Goal: Information Seeking & Learning: Learn about a topic

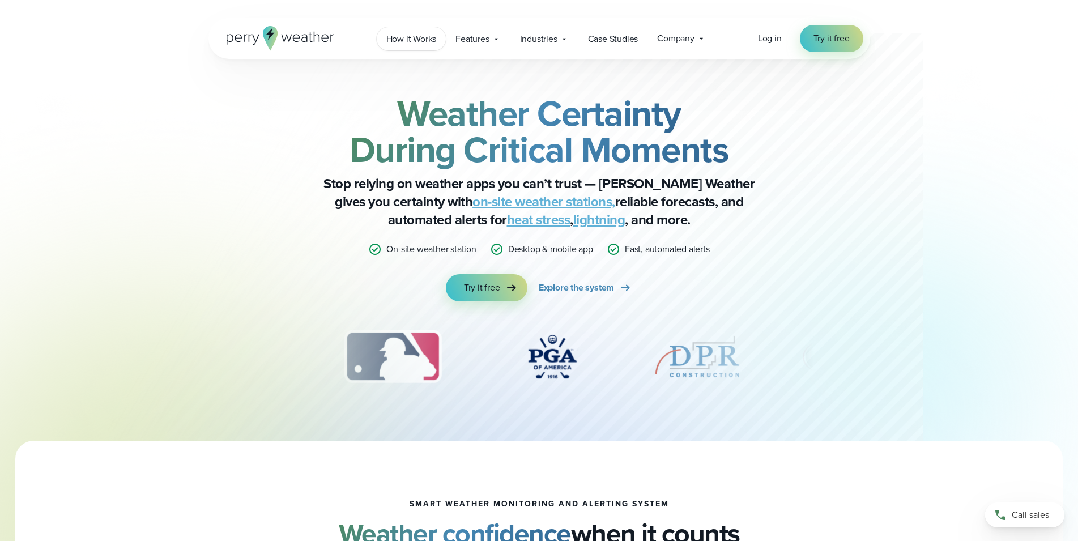
click at [407, 32] on link "How it Works" at bounding box center [412, 38] width 70 height 23
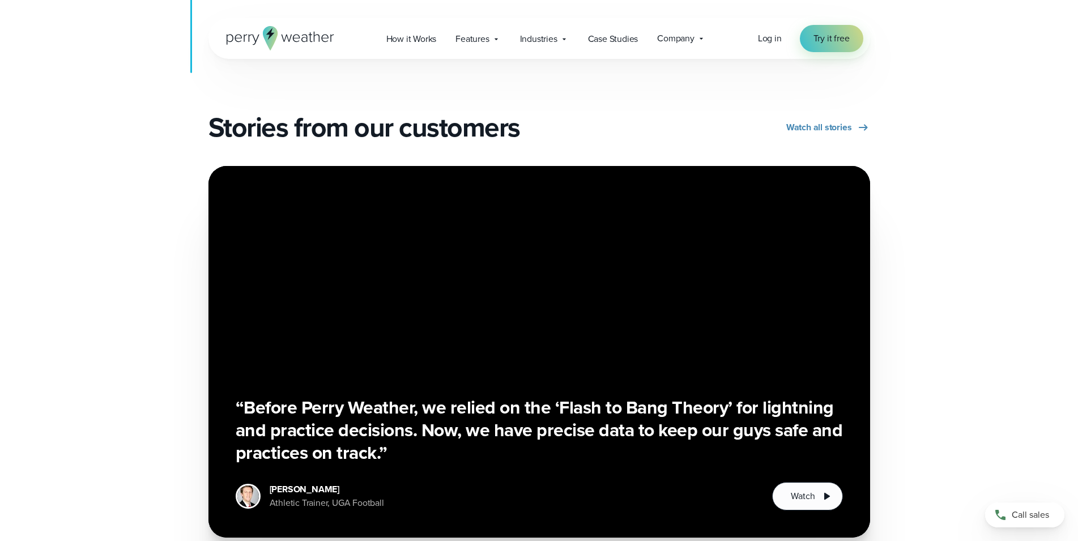
scroll to position [2311, 0]
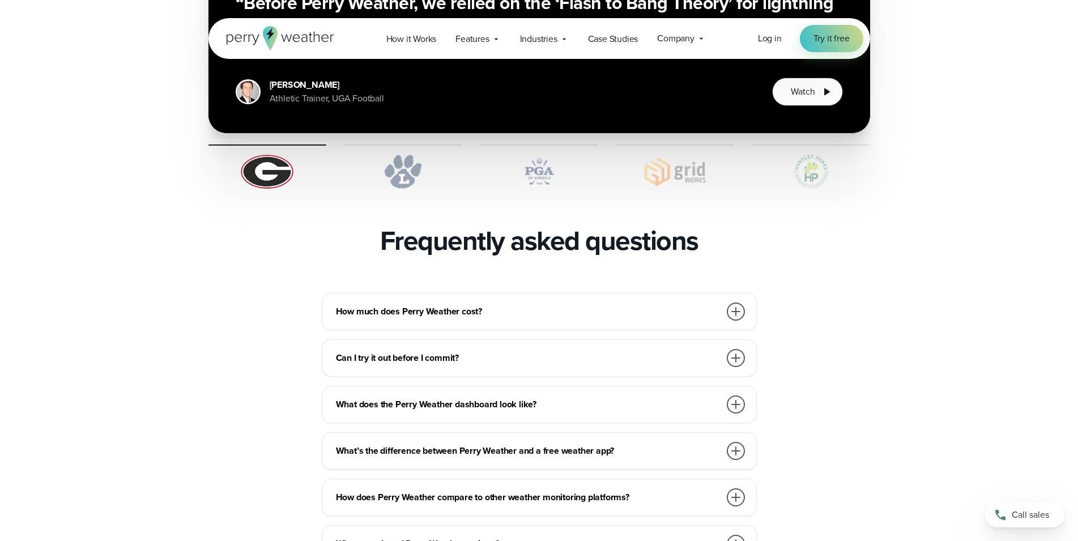
click at [702, 305] on h3 "How much does Perry Weather cost?" at bounding box center [528, 312] width 384 height 14
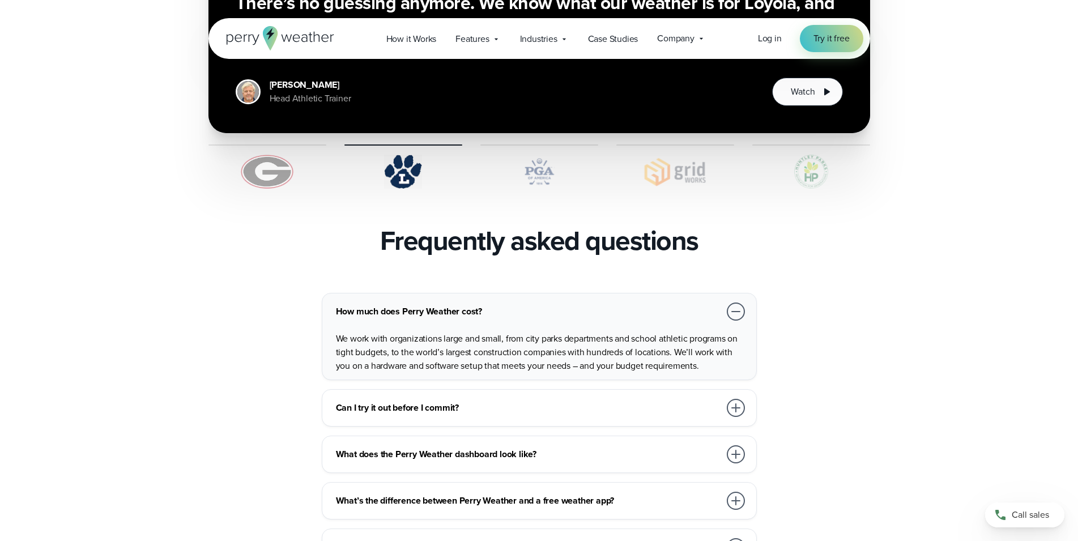
click at [573, 332] on p "We work with organizations large and small, from city parks departments and sch…" at bounding box center [541, 352] width 411 height 41
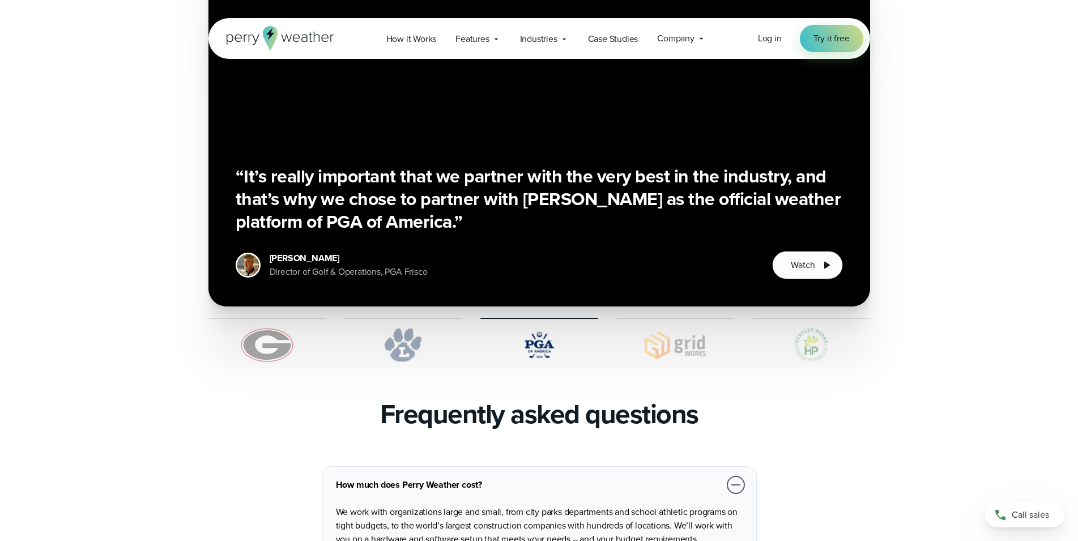
click at [541, 328] on img at bounding box center [539, 345] width 118 height 34
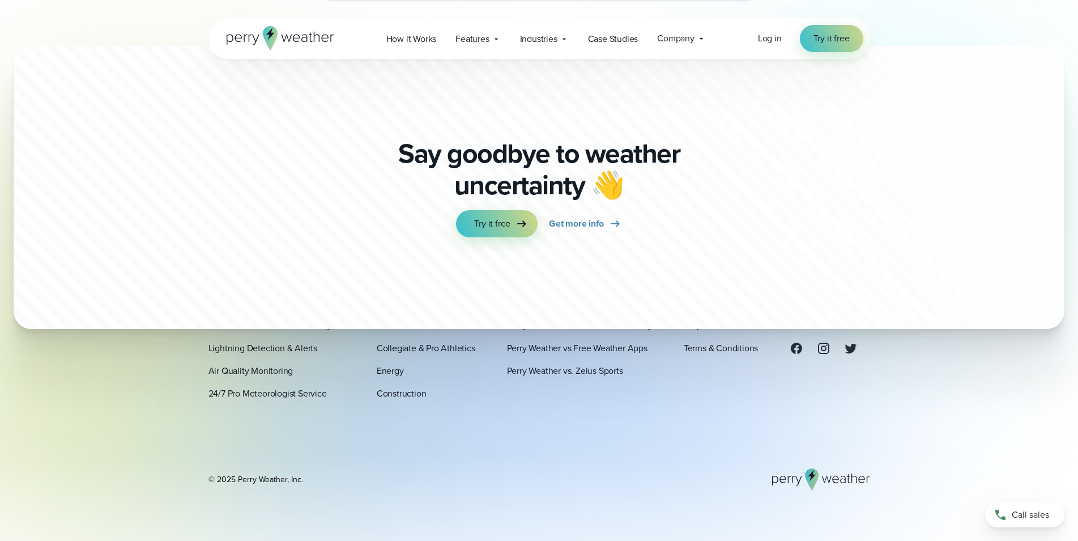
scroll to position [3161, 0]
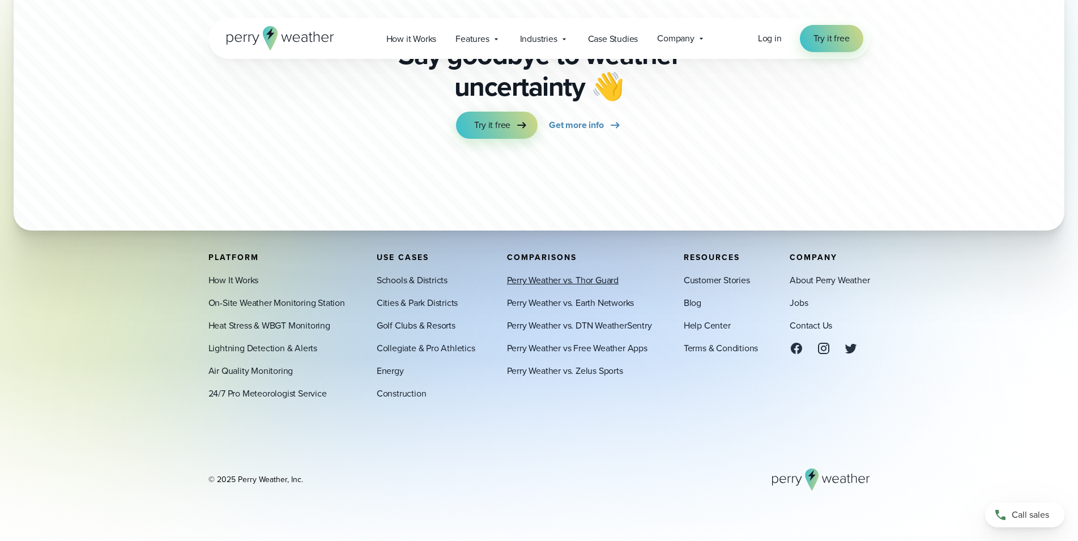
click at [548, 282] on link "Perry Weather vs. Thor Guard" at bounding box center [563, 281] width 112 height 14
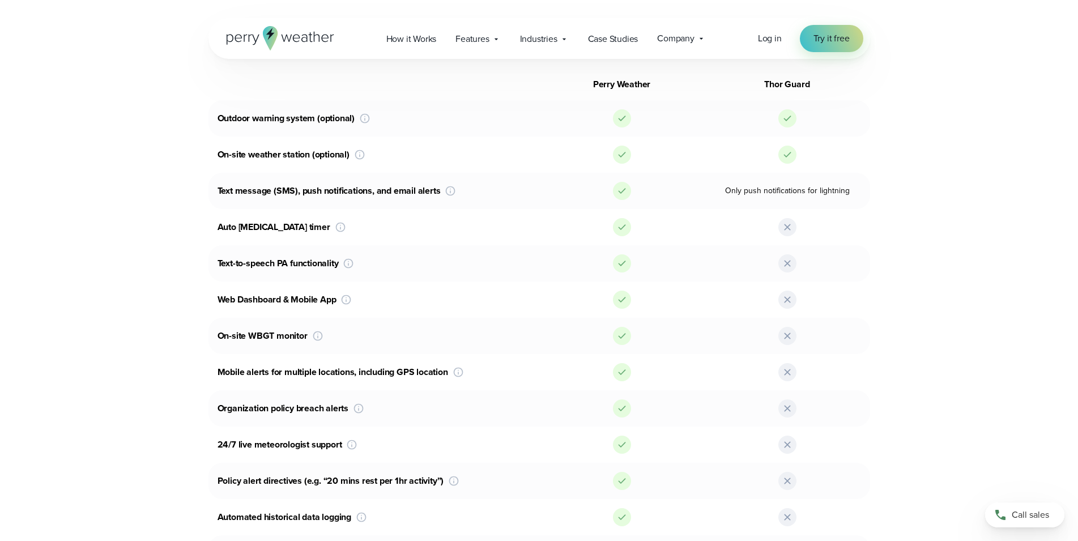
scroll to position [809, 0]
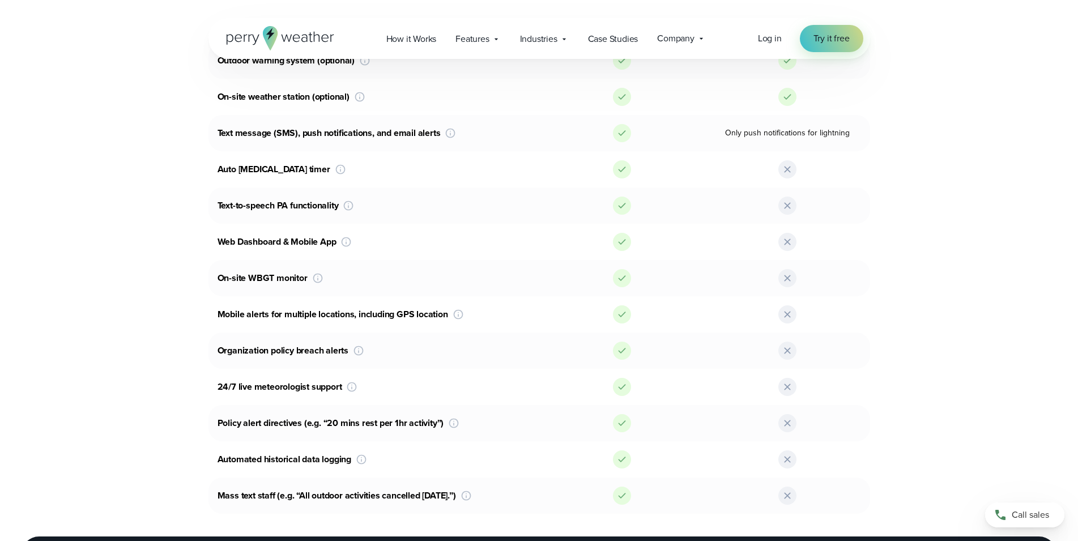
drag, startPoint x: 237, startPoint y: 245, endPoint x: 253, endPoint y: 249, distance: 17.0
click at [267, 262] on div "Outdoor warning system (optional) Both Perry Weather and Thor Guard have outdoo…" at bounding box center [539, 277] width 662 height 471
click at [227, 242] on div "Web Dashboard & Mobile App Web dashboard and mobile app to access all of your l…" at bounding box center [373, 242] width 331 height 18
click at [219, 245] on div "Web Dashboard & Mobile App Web dashboard and mobile app to access all of your l…" at bounding box center [373, 242] width 331 height 18
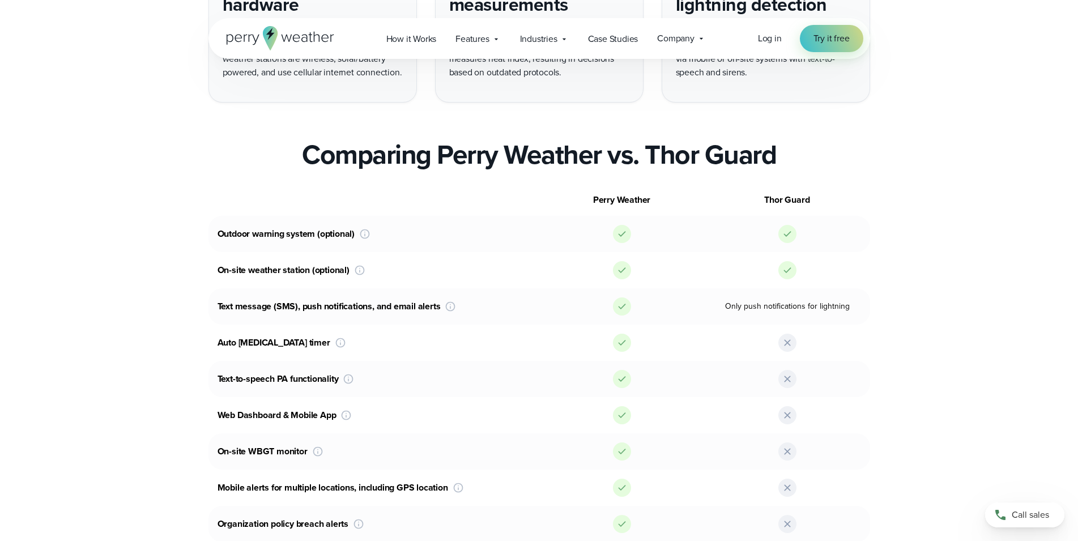
scroll to position [289, 0]
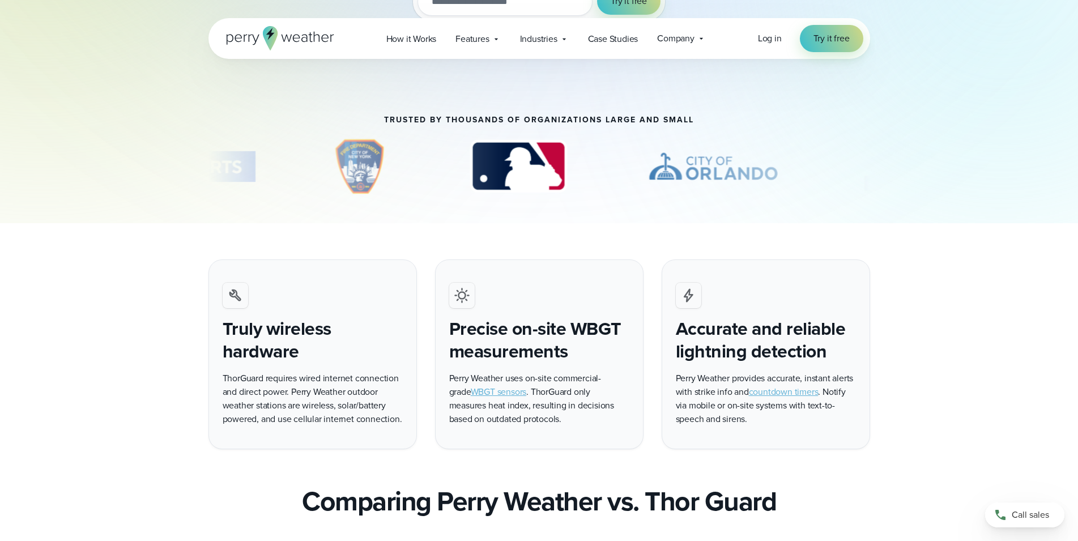
click at [482, 170] on img "9 of 11" at bounding box center [519, 166] width 120 height 57
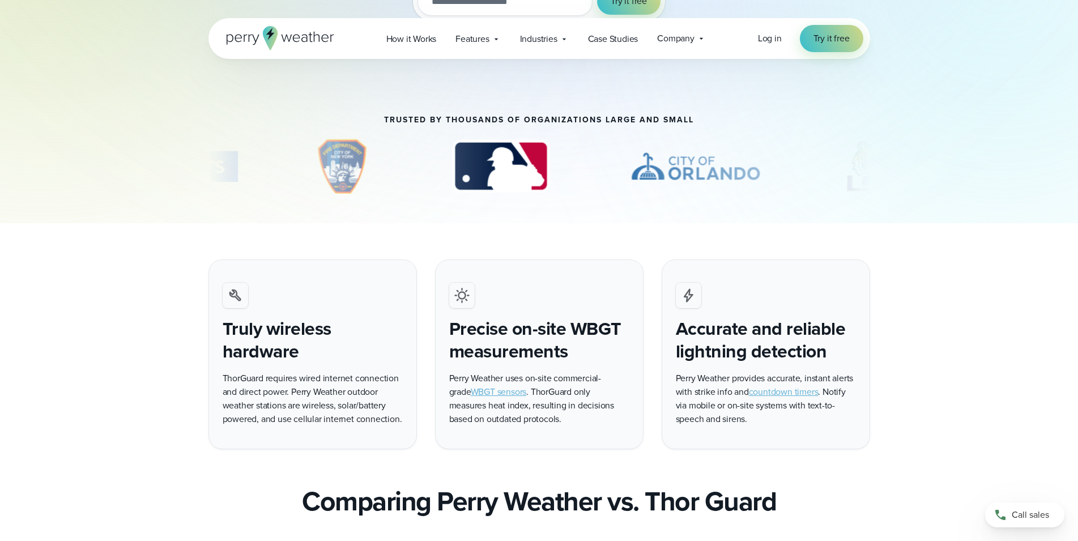
click at [482, 170] on img "9 of 11" at bounding box center [501, 166] width 120 height 57
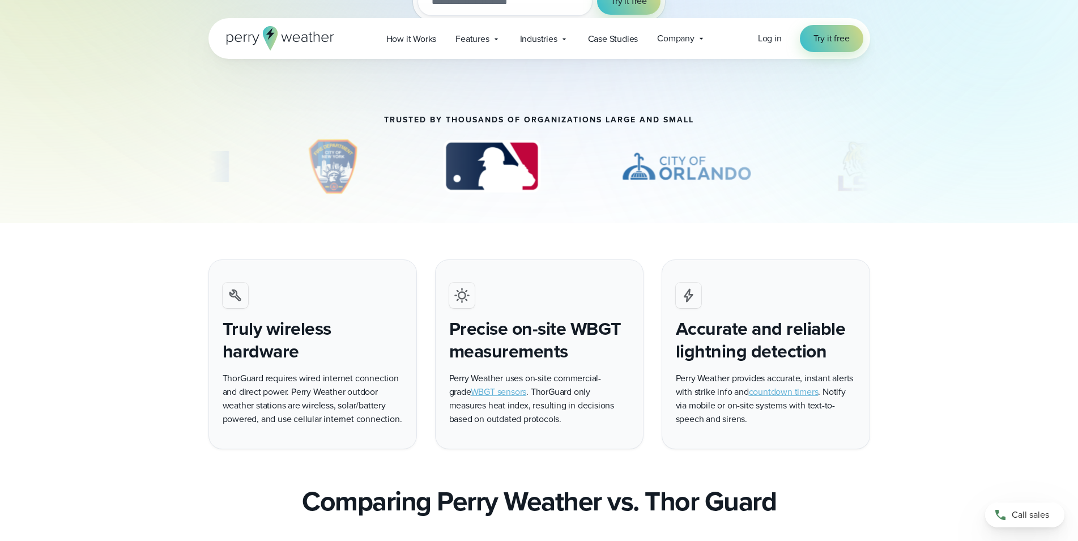
click at [482, 170] on img "9 of 11" at bounding box center [492, 166] width 120 height 57
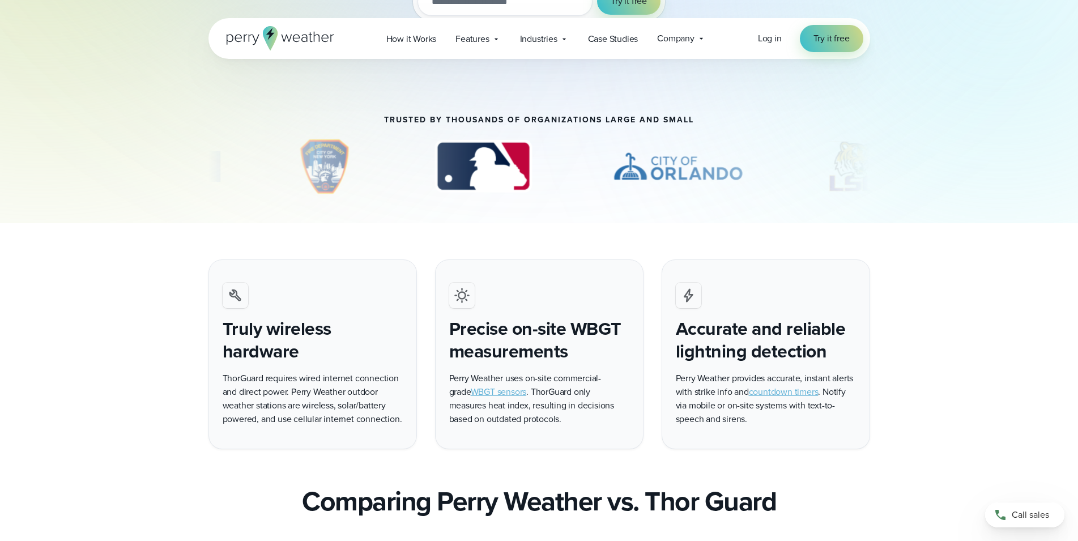
click at [482, 170] on img "9 of 11" at bounding box center [484, 166] width 120 height 57
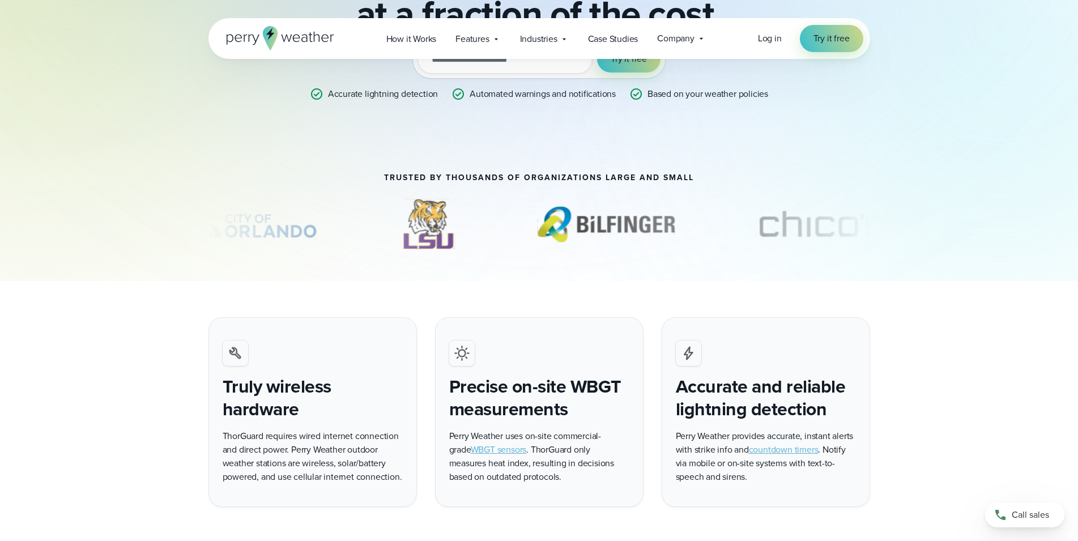
scroll to position [0, 0]
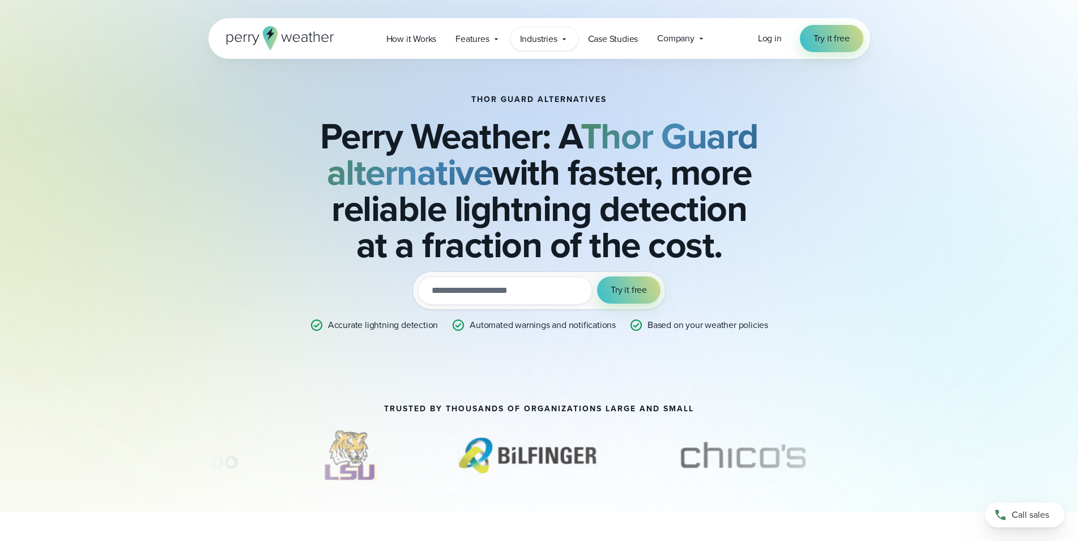
click at [543, 37] on span "Industries" at bounding box center [538, 39] width 37 height 14
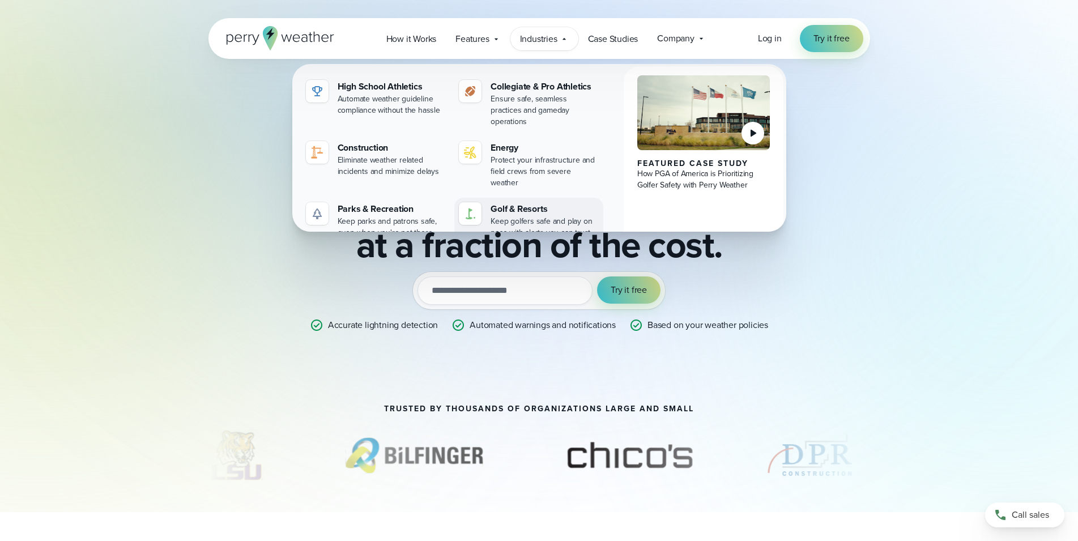
click at [506, 216] on div "Keep golfers safe and play on pace with alerts you can trust" at bounding box center [545, 227] width 108 height 23
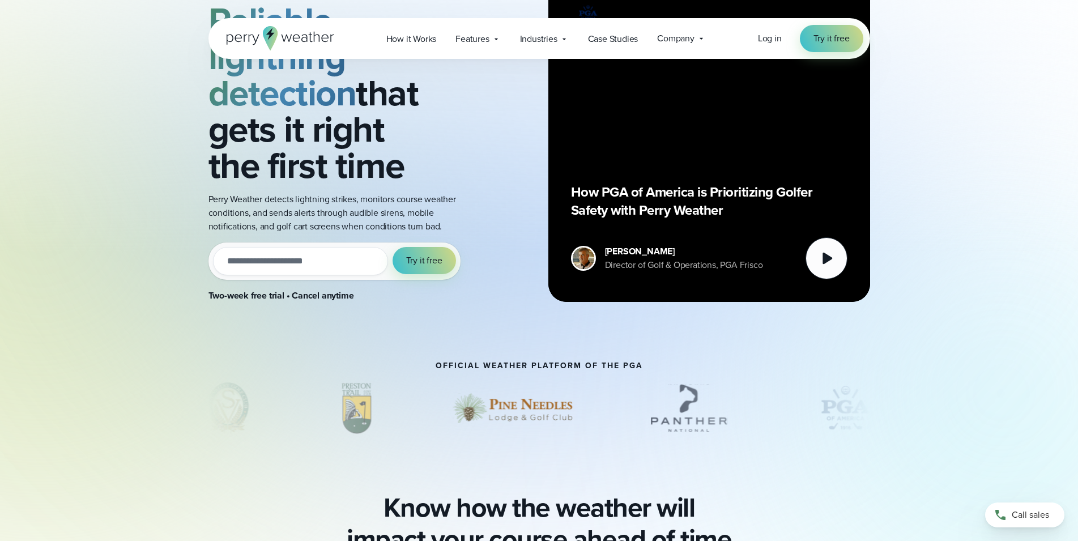
scroll to position [58, 0]
